Goal: Task Accomplishment & Management: Complete application form

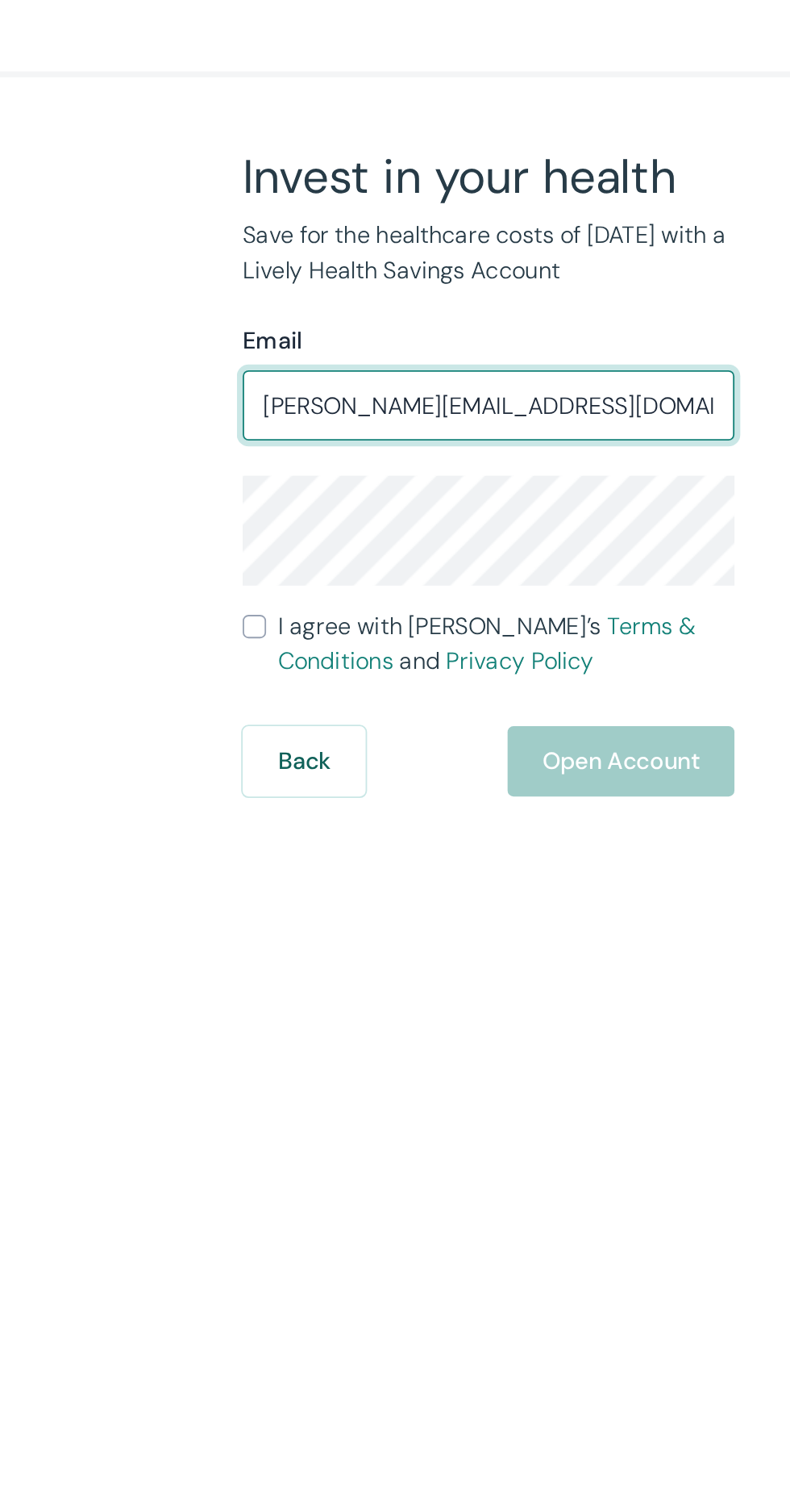
type input "[PERSON_NAME][EMAIL_ADDRESS][DOMAIN_NAME]"
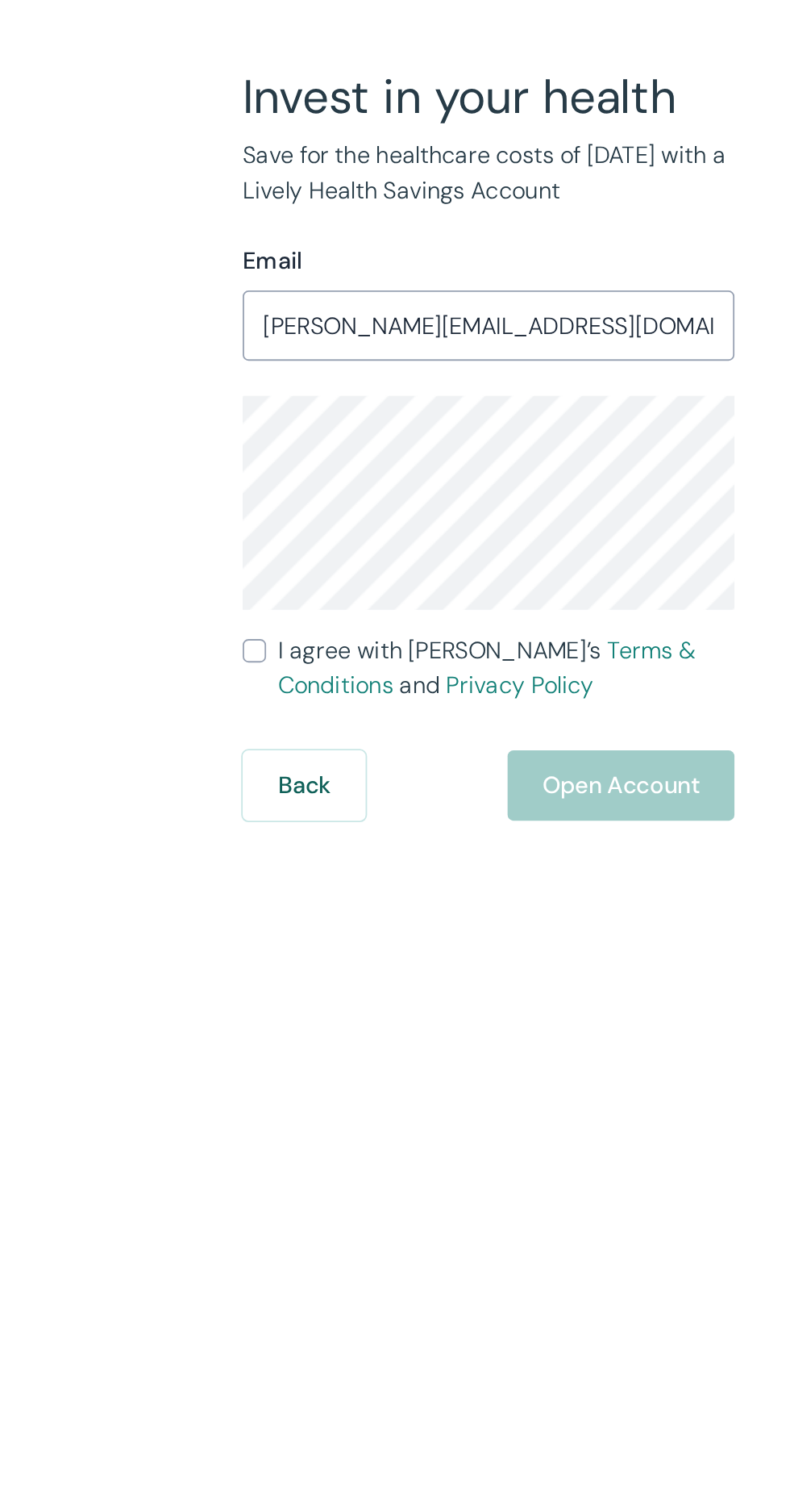
click at [302, 426] on span "I agree with Lively’s Terms & Conditions and Privacy Policy" at bounding box center [406, 418] width 252 height 38
click at [273, 415] on input "I agree with Lively’s Terms & Conditions and Privacy Policy" at bounding box center [266, 408] width 13 height 13
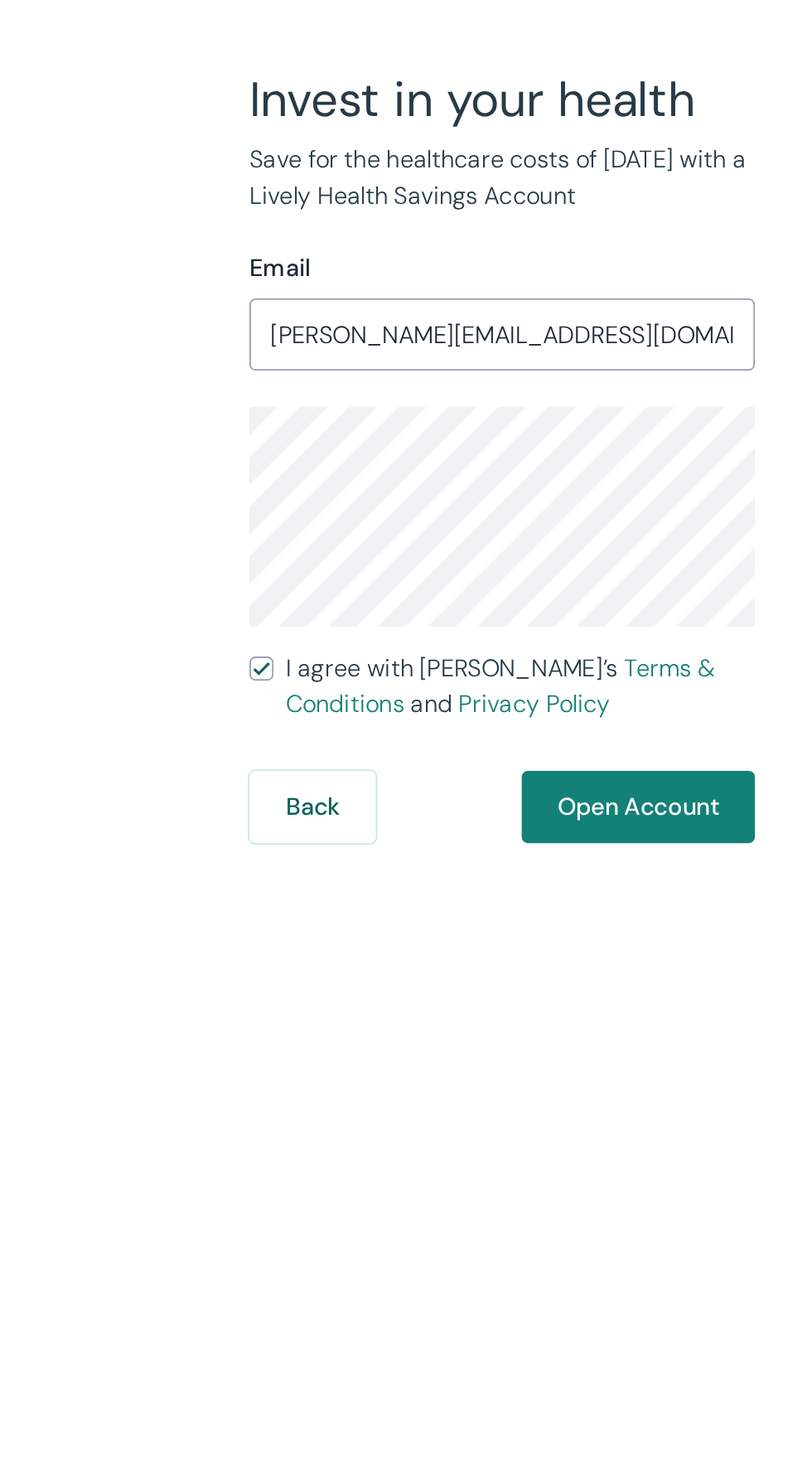
click at [275, 426] on input "I agree with Lively’s Terms & Conditions and Privacy Policy" at bounding box center [273, 420] width 13 height 13
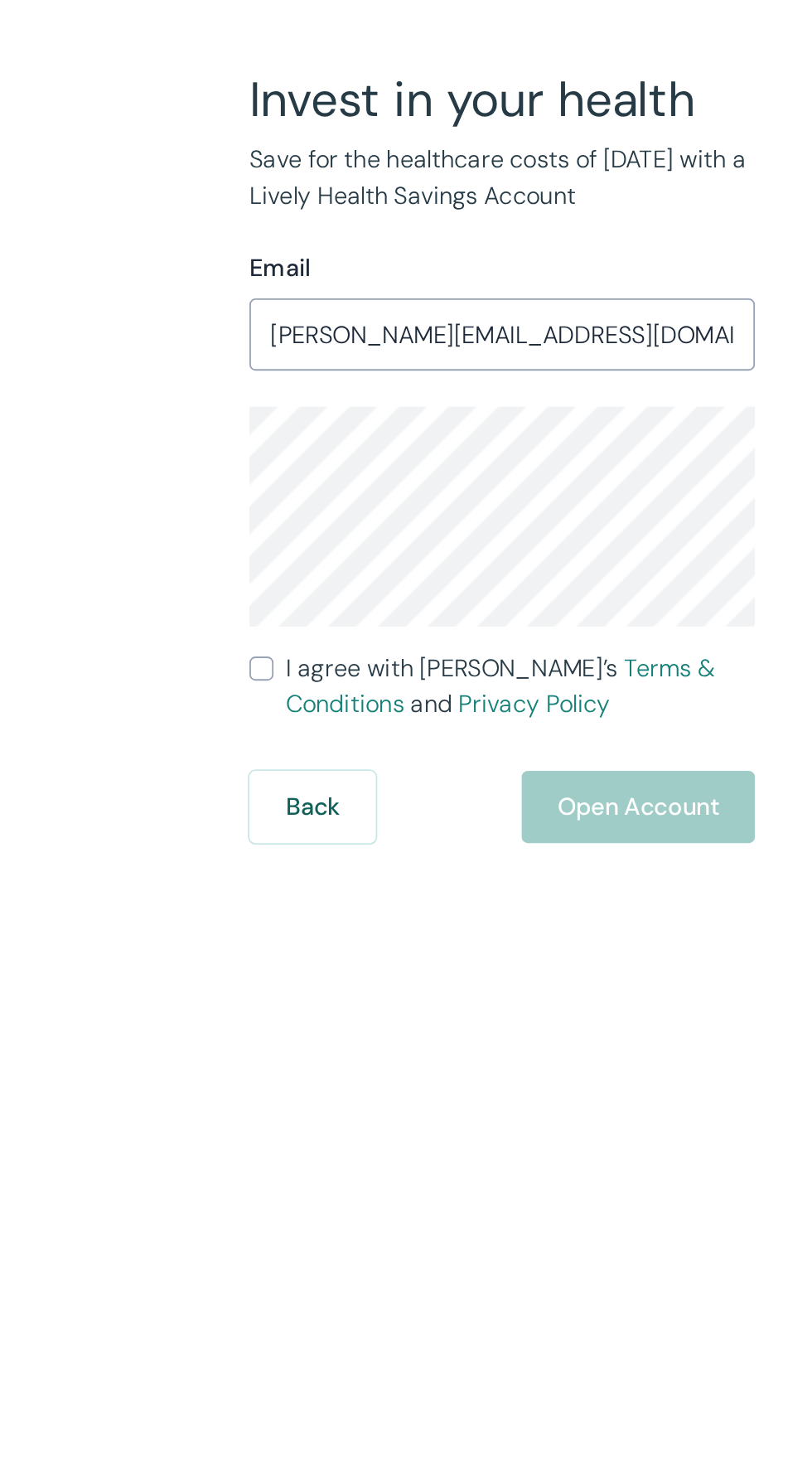
click at [482, 515] on div "Back Open Account" at bounding box center [406, 496] width 279 height 39
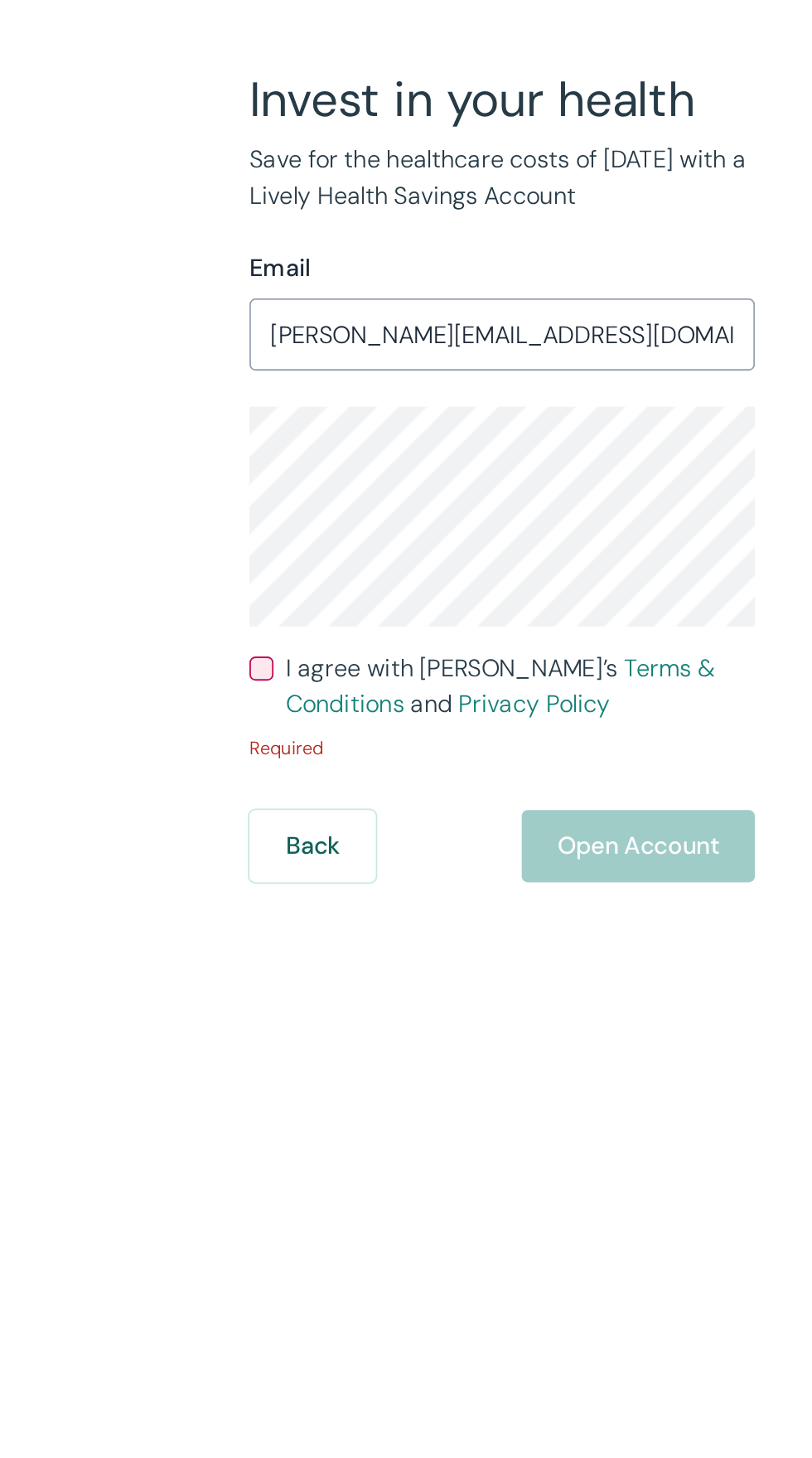
click at [278, 426] on input "I agree with Lively’s Terms & Conditions and Privacy Policy" at bounding box center [273, 420] width 13 height 13
checkbox input "true"
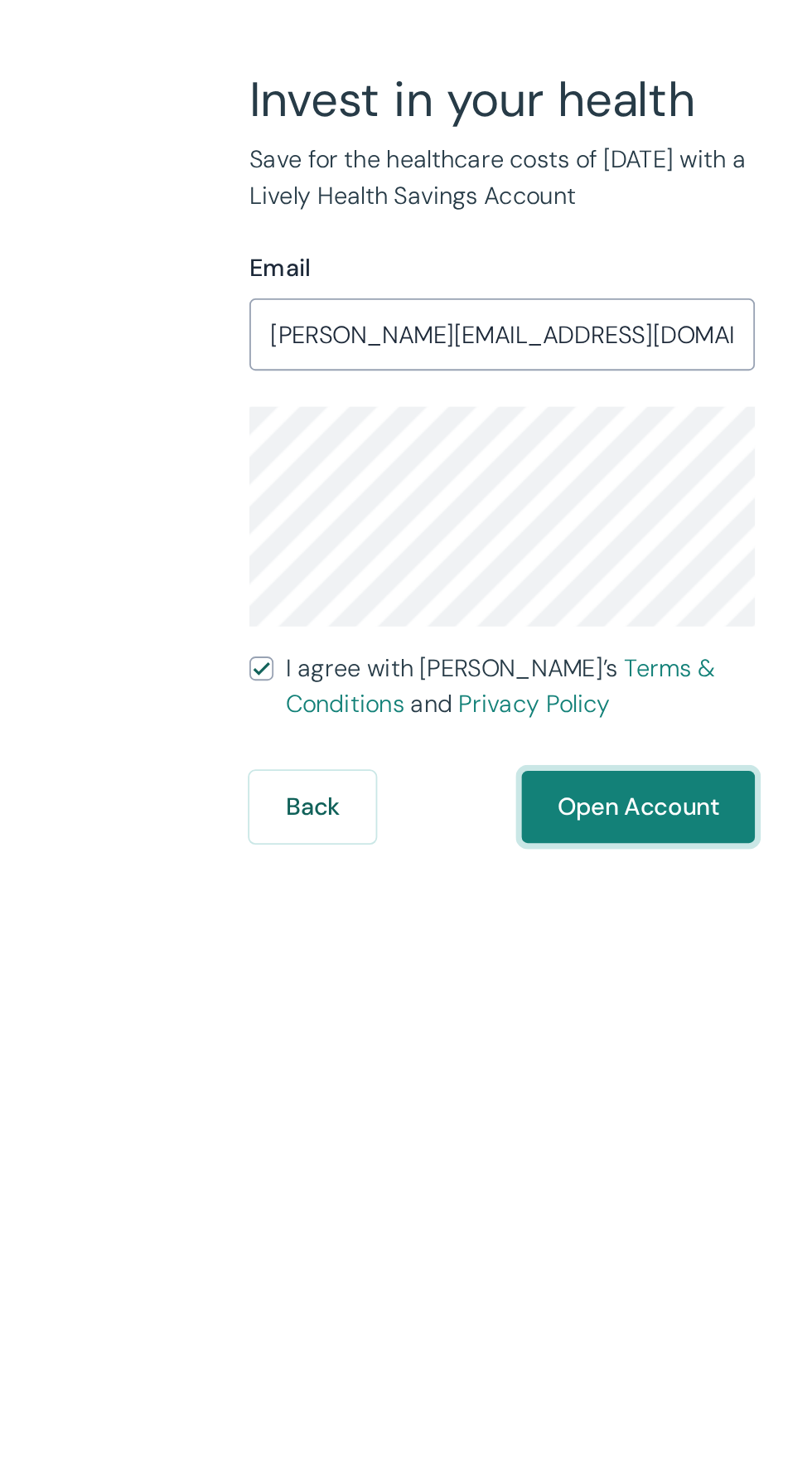
click at [492, 509] on button "Open Account" at bounding box center [481, 496] width 129 height 39
